Goal: Task Accomplishment & Management: Manage account settings

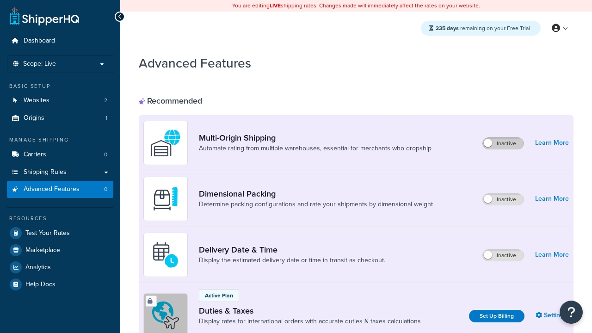
click at [504, 143] on label "Inactive" at bounding box center [503, 143] width 41 height 11
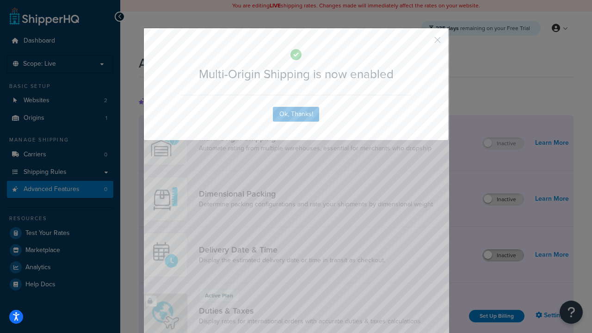
click at [424, 42] on button "button" at bounding box center [424, 43] width 2 height 2
click at [504, 255] on label "Inactive" at bounding box center [503, 255] width 41 height 11
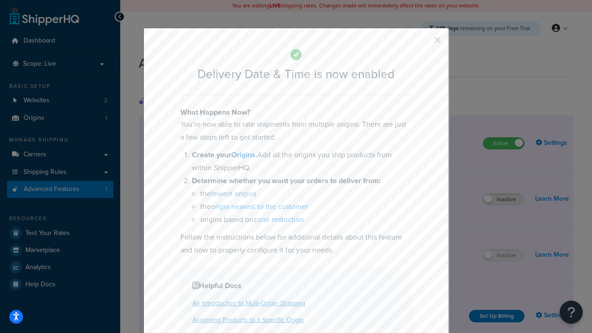
click at [424, 42] on button "button" at bounding box center [424, 43] width 2 height 2
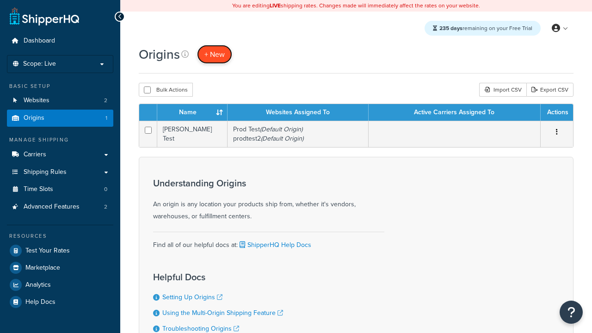
click at [215, 54] on span "+ New" at bounding box center [215, 54] width 20 height 11
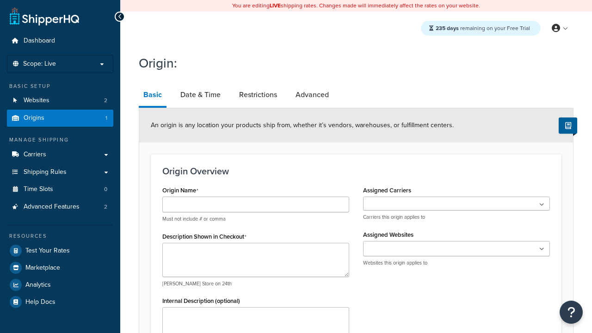
click at [153, 96] on link "Basic" at bounding box center [153, 96] width 28 height 24
click at [200, 95] on link "Date & Time" at bounding box center [201, 95] width 50 height 22
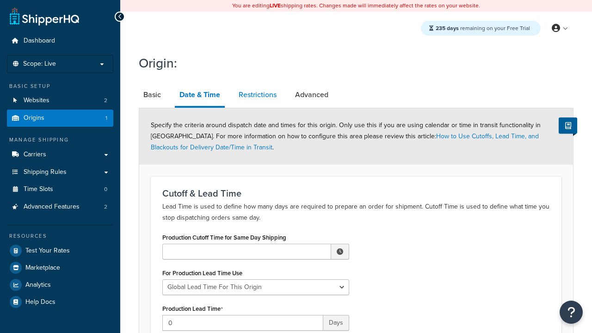
click at [258, 95] on link "Restrictions" at bounding box center [257, 95] width 47 height 22
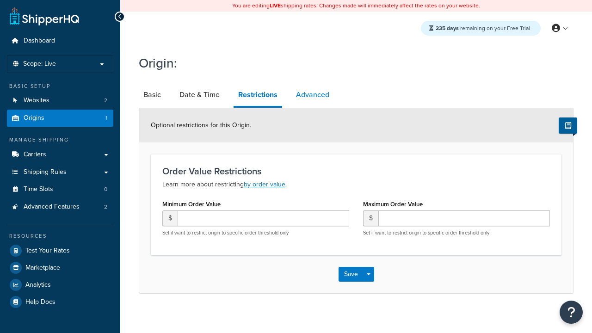
click at [313, 95] on link "Advanced" at bounding box center [313, 95] width 43 height 22
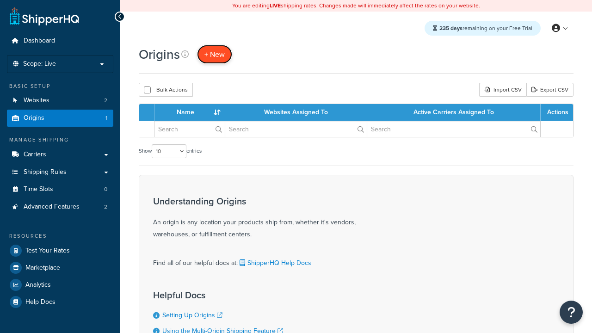
click at [215, 54] on span "+ New" at bounding box center [215, 54] width 20 height 11
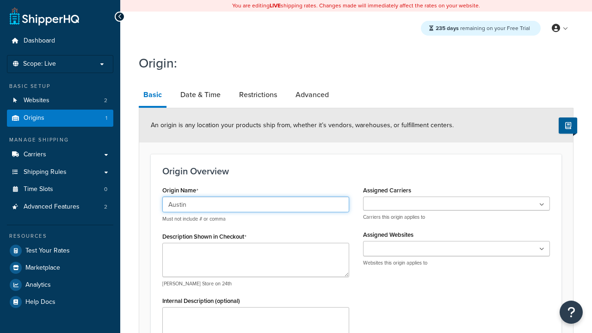
type input "Austin"
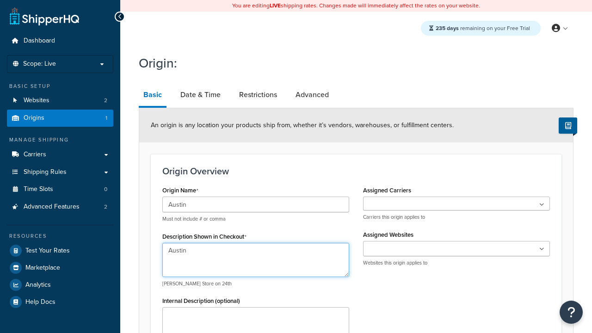
type textarea "Austin"
type input "Test Street"
type input "Austin"
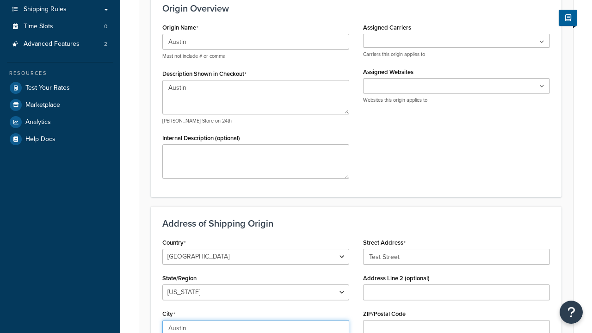
select select "43"
type input "Austin"
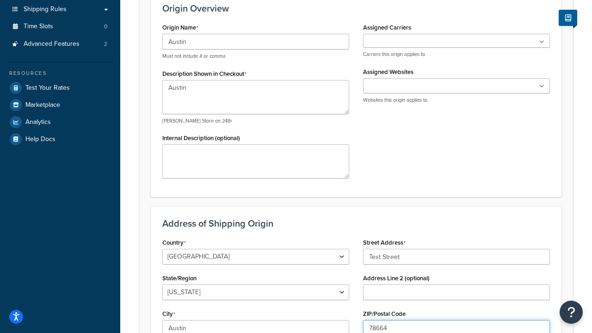
type input "78664"
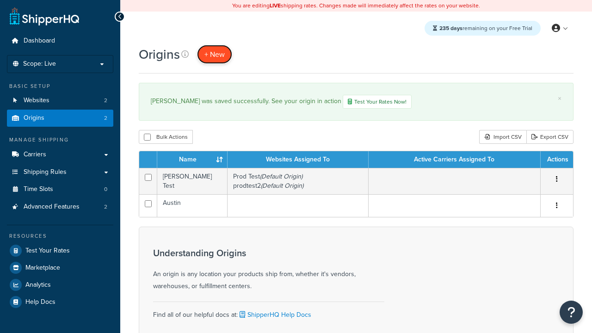
click at [215, 54] on span "+ New" at bounding box center [215, 54] width 20 height 11
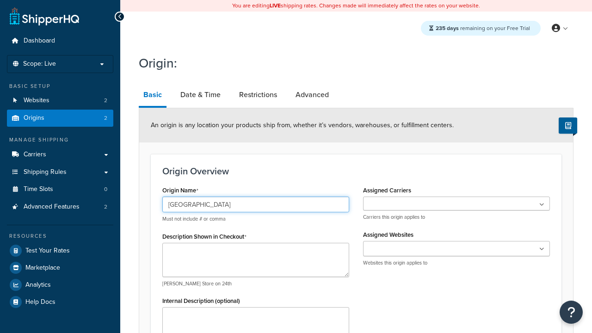
type input "[GEOGRAPHIC_DATA]"
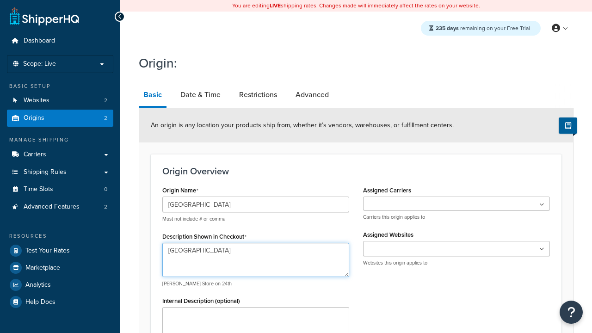
type textarea "[GEOGRAPHIC_DATA]"
type input "Test Street"
type input "Austin"
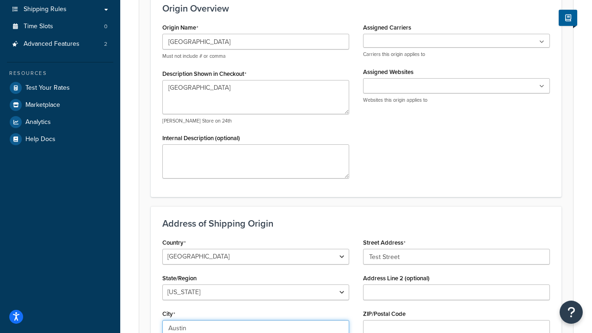
select select "43"
type input "Austin"
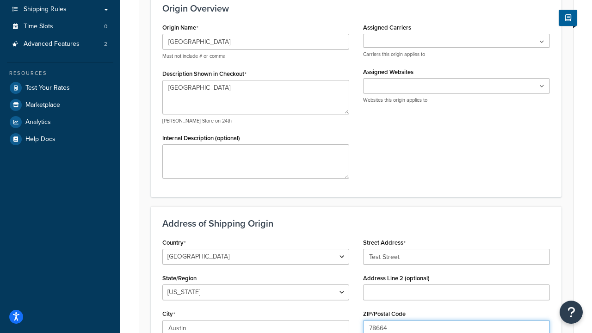
type input "78664"
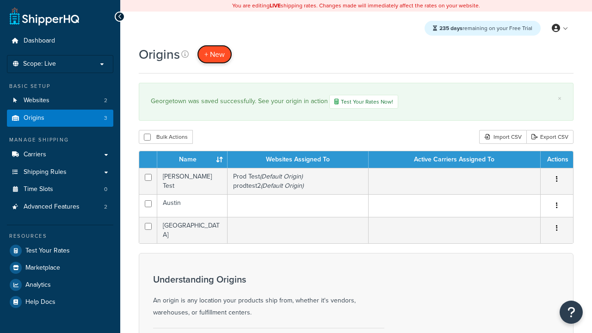
click at [215, 54] on span "+ New" at bounding box center [215, 54] width 20 height 11
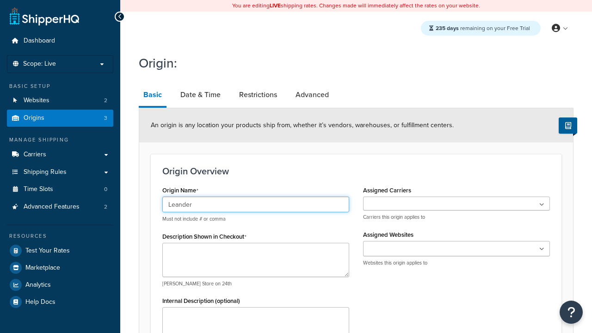
type input "Leander"
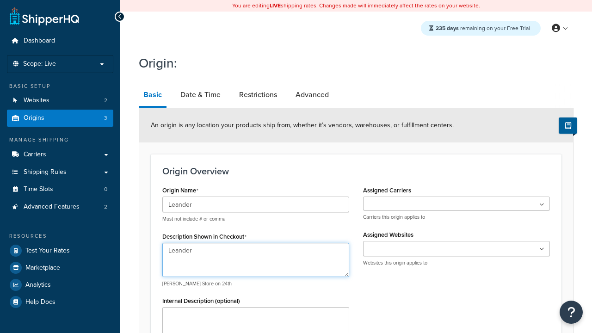
type textarea "Leander"
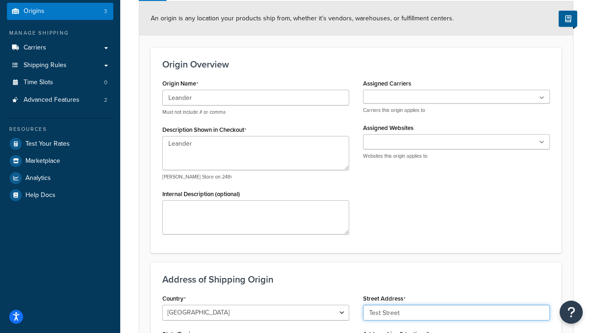
type input "Test Street"
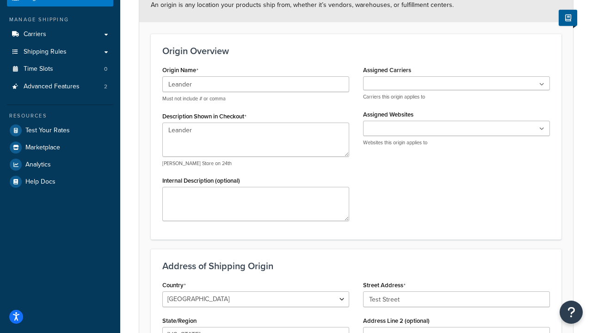
type input "Austin"
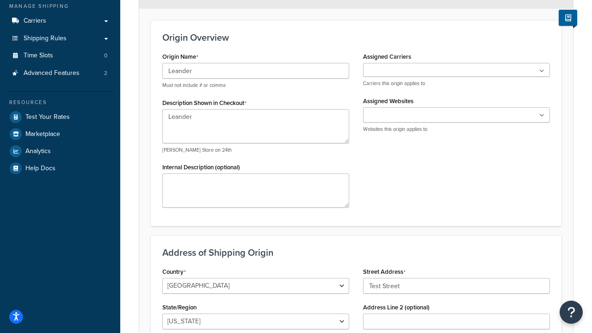
select select "43"
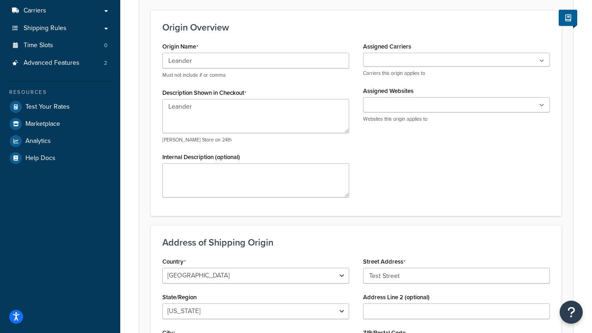
scroll to position [0, 0]
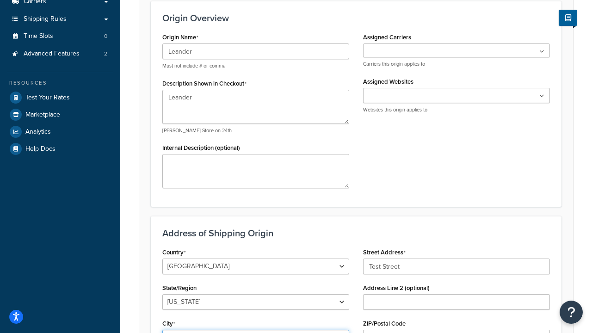
type input "Austin"
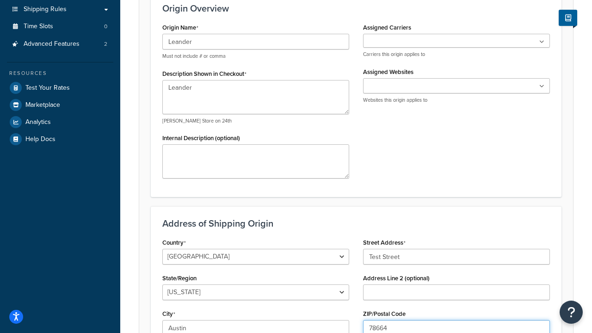
type input "78664"
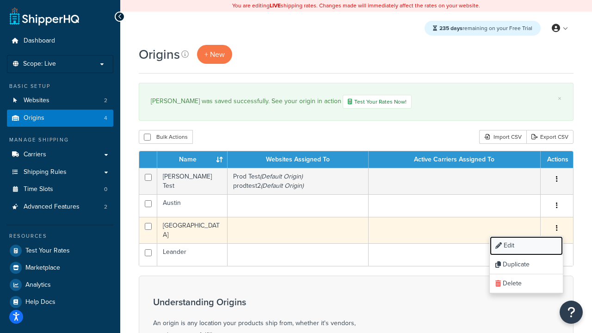
click at [526, 247] on link "Edit" at bounding box center [526, 246] width 73 height 19
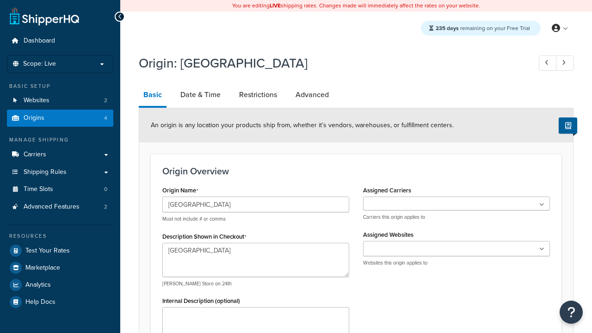
select select "43"
type input "Georgetown Warehouse"
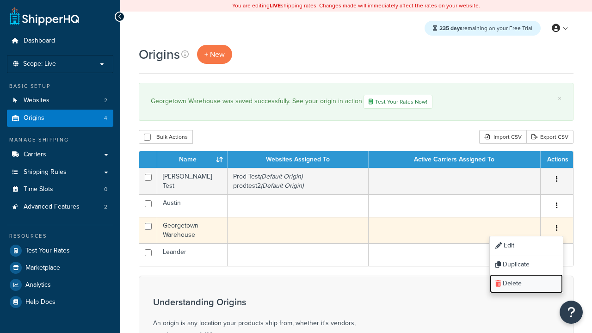
click at [526, 285] on link "Delete" at bounding box center [526, 283] width 73 height 19
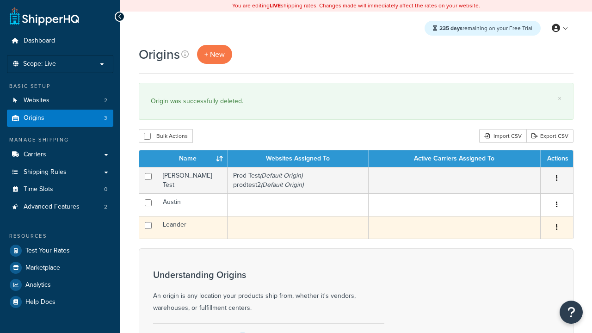
click at [557, 228] on icon "button" at bounding box center [557, 227] width 2 height 6
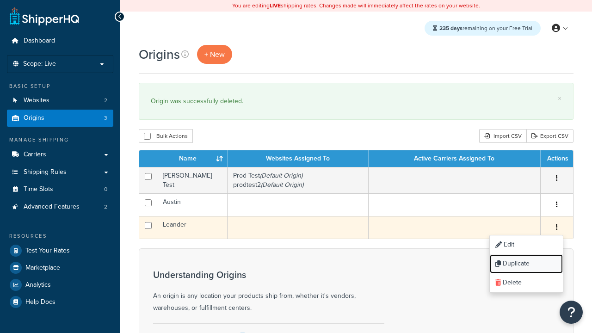
click at [526, 264] on link "Duplicate" at bounding box center [526, 264] width 73 height 19
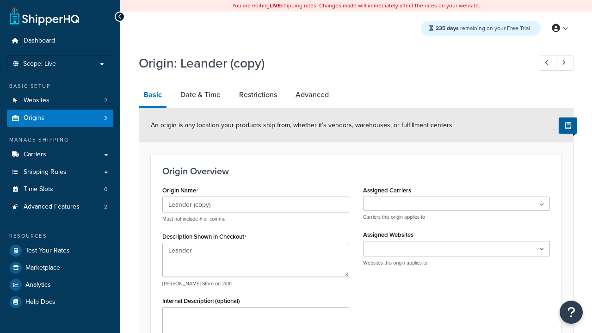
select select "43"
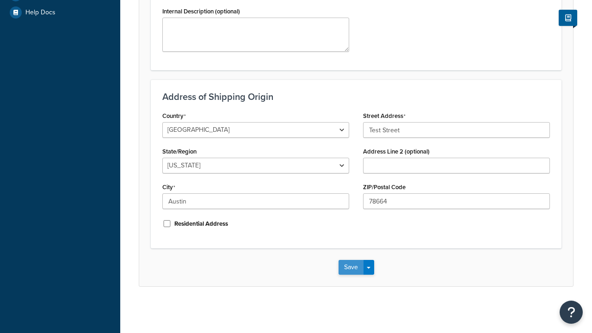
click at [351, 268] on button "Save" at bounding box center [351, 267] width 25 height 15
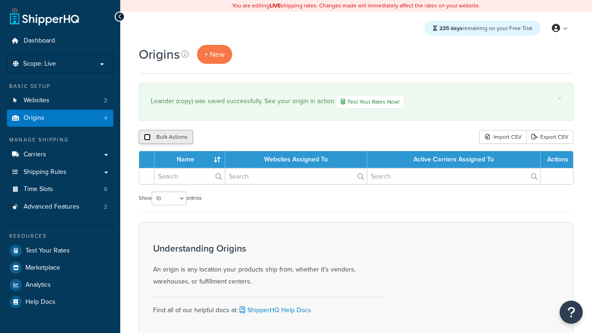
click at [147, 138] on input "checkbox" at bounding box center [147, 137] width 7 height 7
checkbox input "true"
